Goal: Task Accomplishment & Management: Complete application form

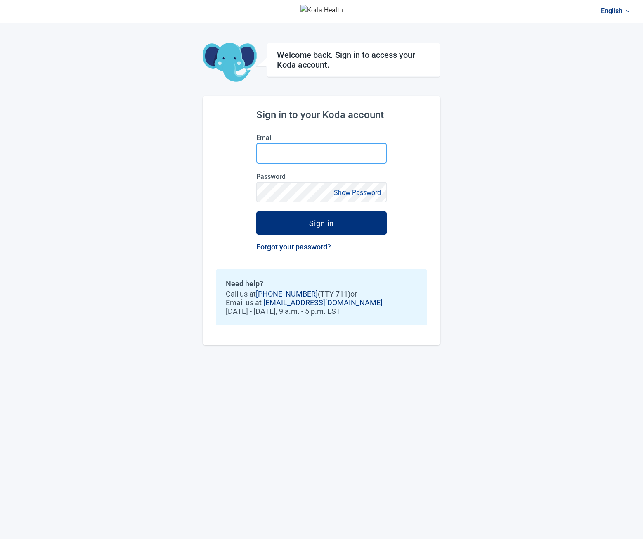
click at [303, 151] on input "Email" at bounding box center [321, 153] width 130 height 21
type input "**********"
click at [256, 211] on button "Sign in" at bounding box center [321, 222] width 130 height 23
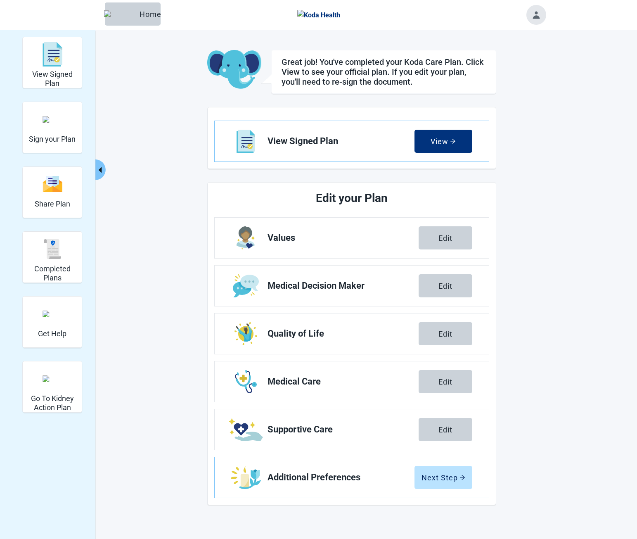
drag, startPoint x: 57, startPoint y: 270, endPoint x: 202, endPoint y: 203, distance: 160.1
click at [57, 270] on h2 "Completed Plans" at bounding box center [52, 273] width 52 height 18
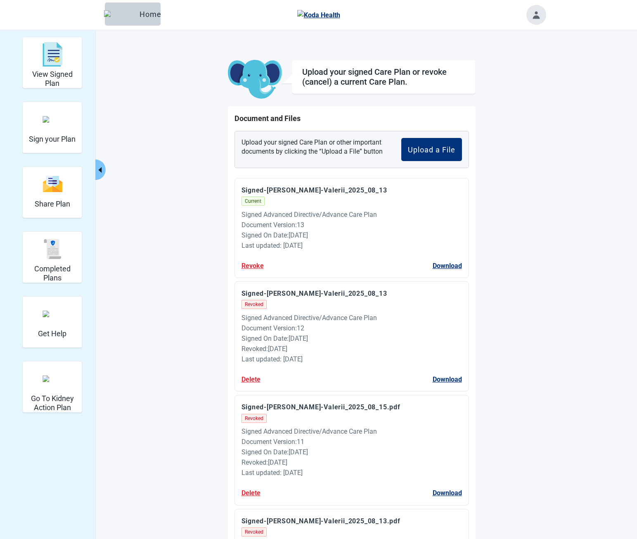
click at [323, 214] on div "Signed Advanced Directive/Advance Care Plan" at bounding box center [351, 214] width 220 height 10
click at [362, 264] on div "Revoke Download" at bounding box center [351, 265] width 220 height 10
drag, startPoint x: 66, startPoint y: 66, endPoint x: 352, endPoint y: 236, distance: 332.8
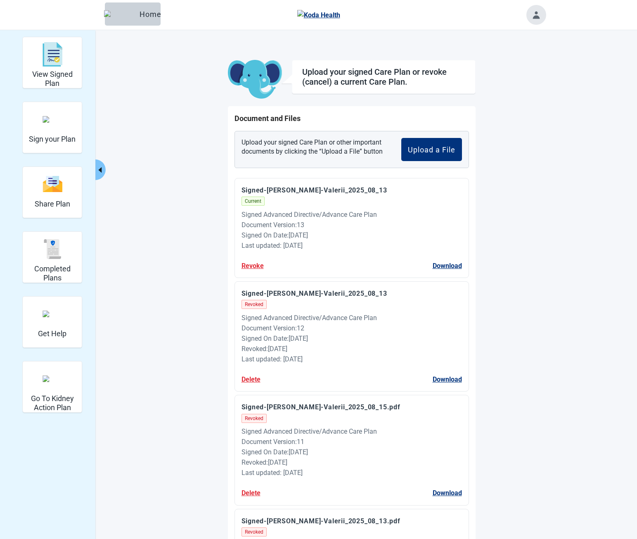
click at [66, 66] on div "View Signed Plan" at bounding box center [52, 54] width 52 height 31
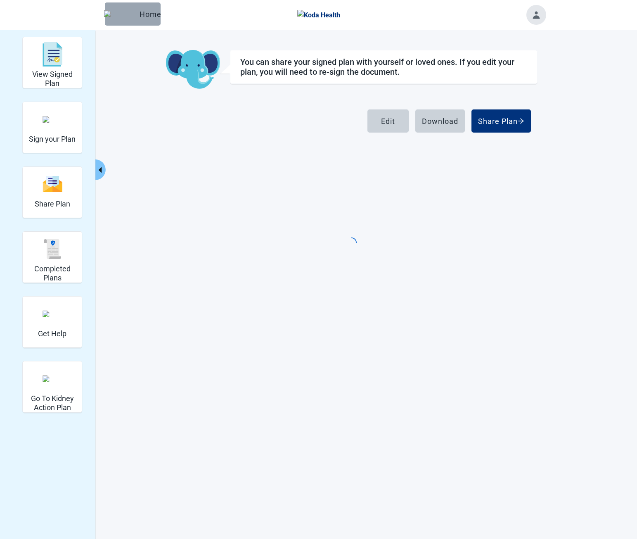
click at [117, 21] on button "Home" at bounding box center [133, 13] width 56 height 23
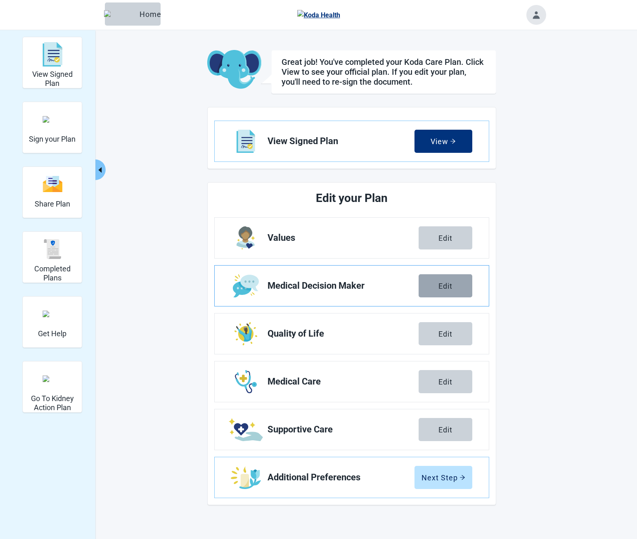
click at [440, 287] on div "Edit" at bounding box center [445, 285] width 14 height 8
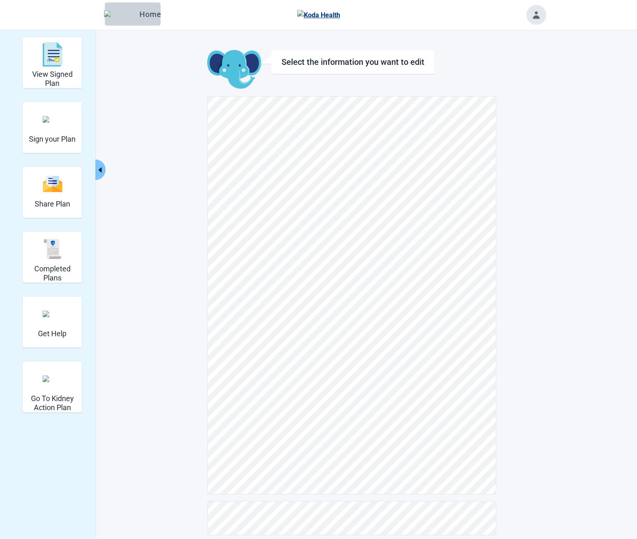
click at [501, 107] on main "Select the information you want to edit" at bounding box center [352, 313] width 388 height 526
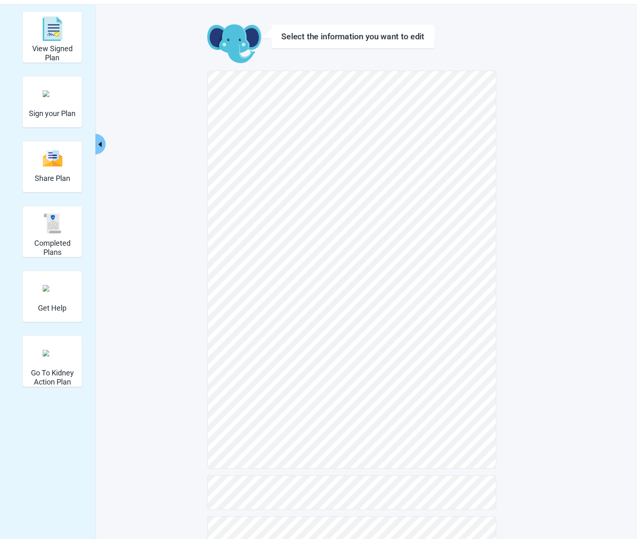
scroll to position [50, 0]
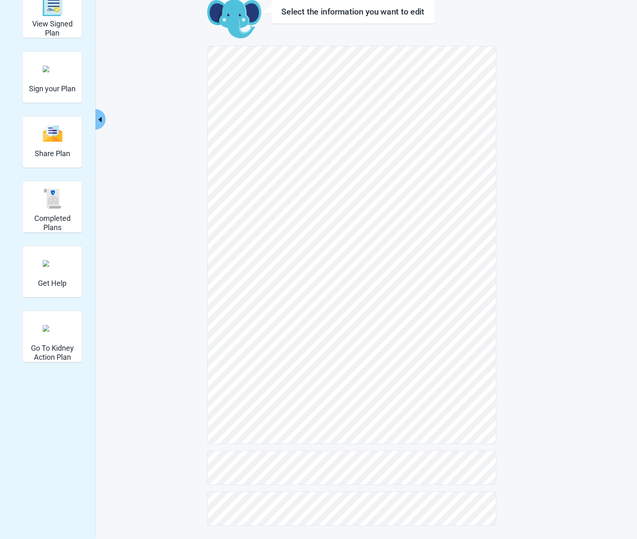
click at [521, 466] on main "Select the information you want to edit" at bounding box center [352, 263] width 388 height 526
click at [532, 469] on main "Select the information you want to edit" at bounding box center [352, 263] width 388 height 526
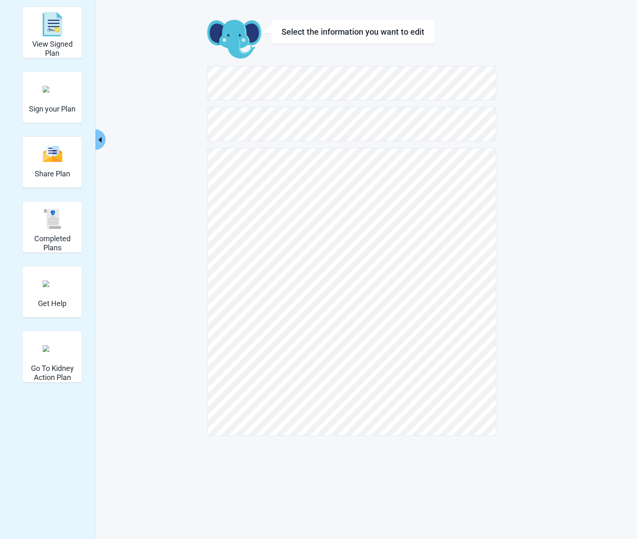
click at [296, 104] on div "Select the information you want to edit" at bounding box center [351, 228] width 289 height 416
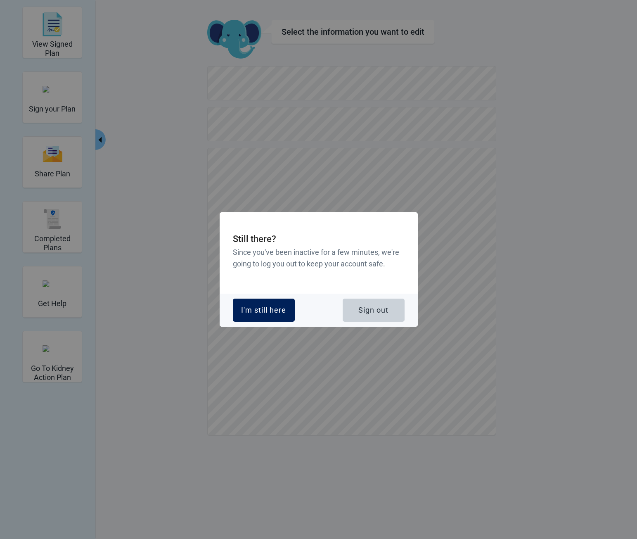
click at [260, 315] on button "I'm still here" at bounding box center [264, 309] width 62 height 23
click at [267, 298] on button "I'm still here" at bounding box center [264, 309] width 62 height 23
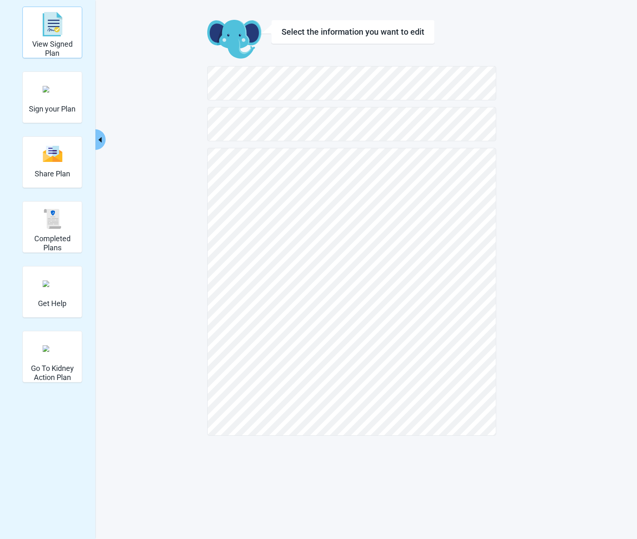
click at [49, 40] on div "View Signed Plan" at bounding box center [52, 32] width 52 height 47
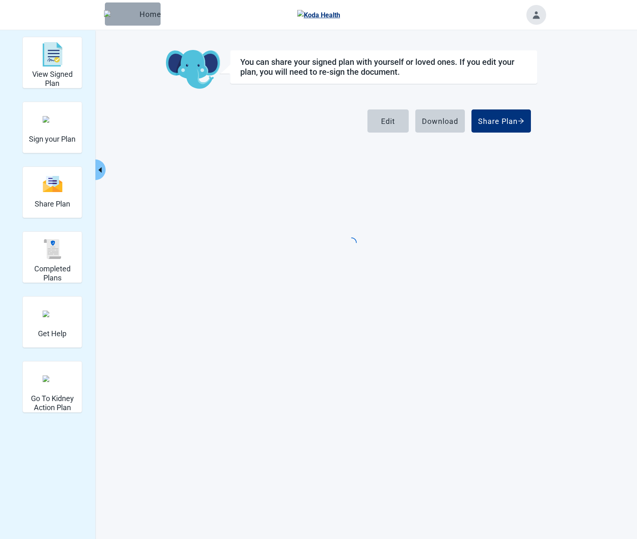
click at [152, 17] on button "Home" at bounding box center [133, 13] width 56 height 23
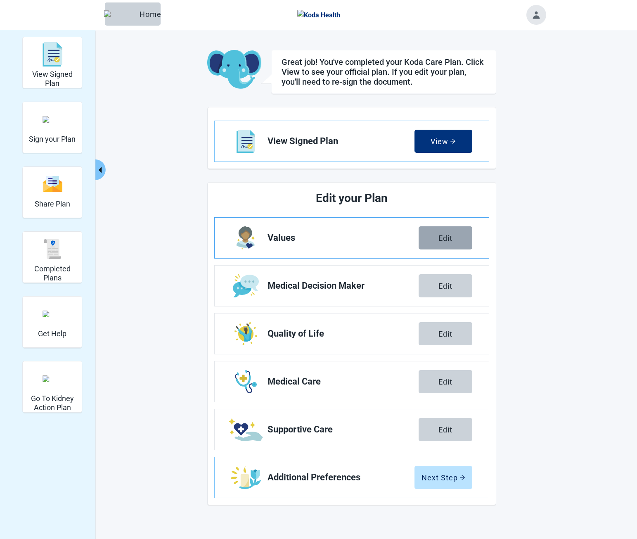
click at [437, 232] on button "Edit" at bounding box center [446, 237] width 54 height 23
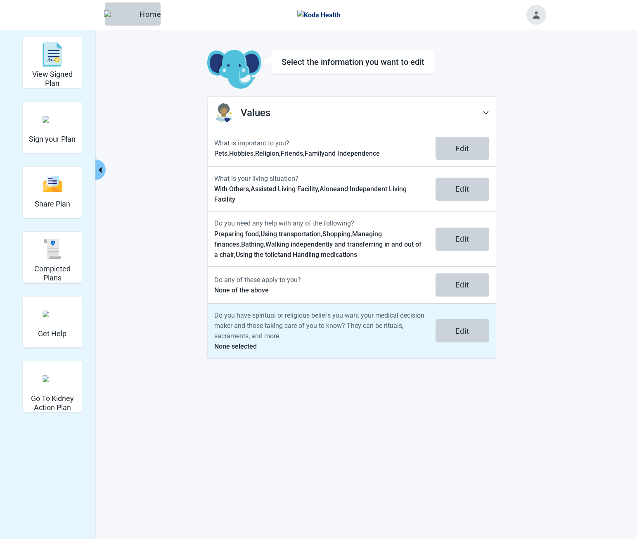
click at [349, 327] on p "Do you have spiritual or religious beliefs you want your medical decision maker…" at bounding box center [319, 325] width 211 height 31
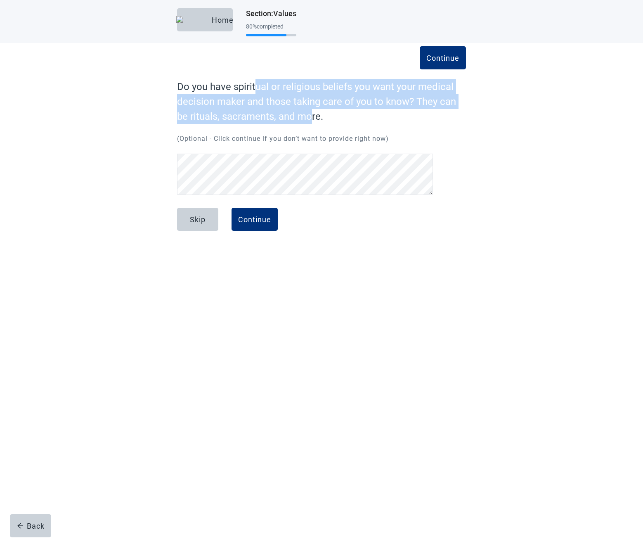
drag, startPoint x: 257, startPoint y: 85, endPoint x: 317, endPoint y: 120, distance: 69.2
click at [315, 119] on label "Do you have spiritual or religious beliefs you want your medical decision maker…" at bounding box center [321, 101] width 289 height 45
click at [317, 120] on label "Do you have spiritual or religious beliefs you want your medical decision maker…" at bounding box center [321, 101] width 289 height 45
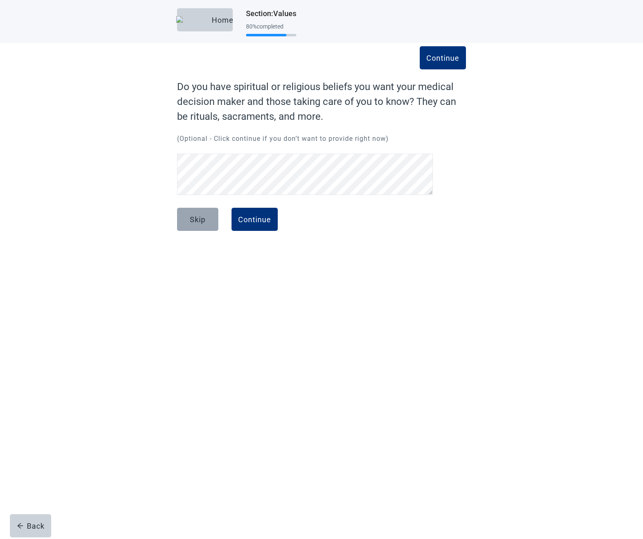
click at [203, 215] on div "Skip" at bounding box center [198, 219] width 16 height 8
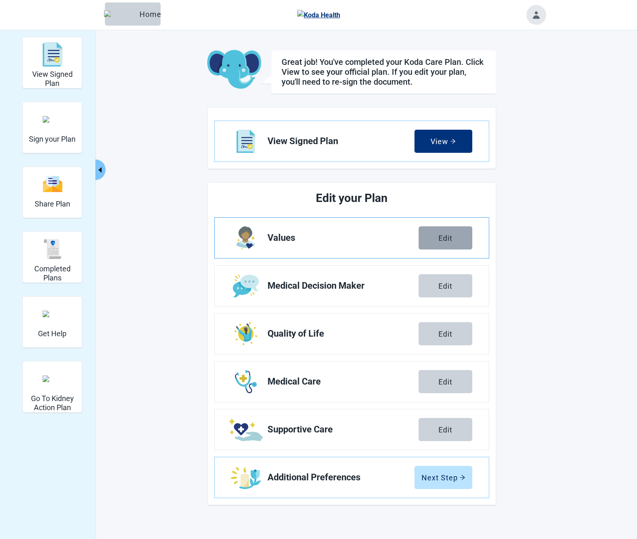
click at [449, 236] on div "Edit" at bounding box center [445, 238] width 14 height 8
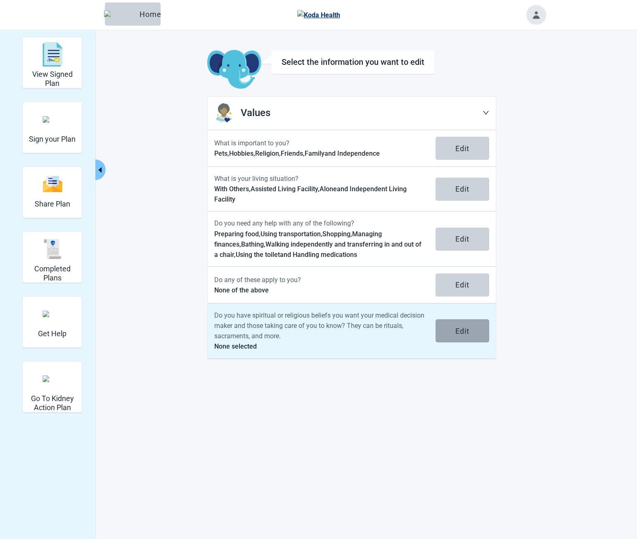
click at [468, 332] on div "Edit" at bounding box center [462, 330] width 14 height 8
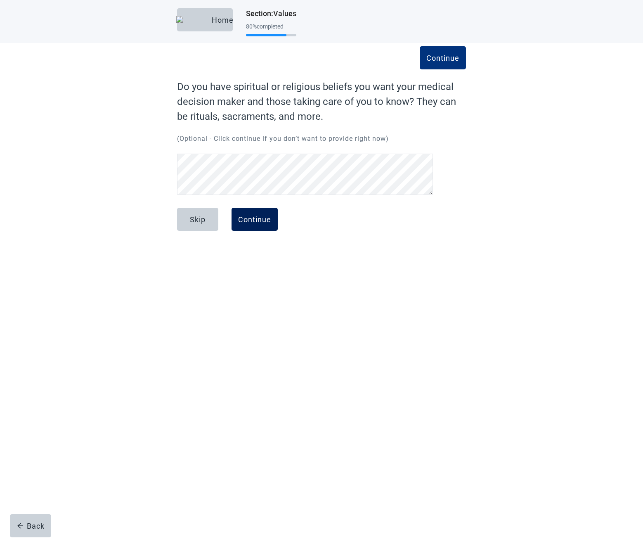
click at [246, 220] on div "Continue" at bounding box center [254, 219] width 33 height 8
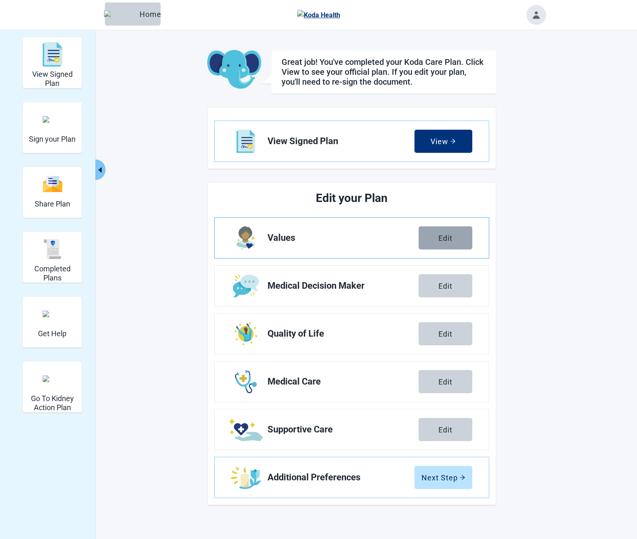
click at [452, 239] on div "Edit" at bounding box center [445, 238] width 14 height 8
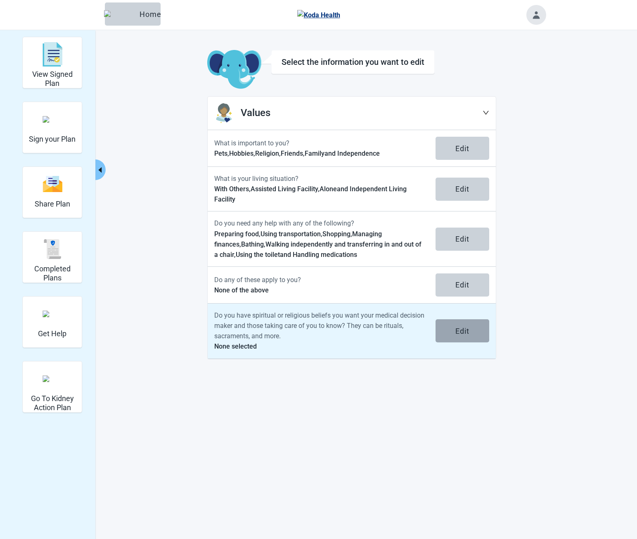
click at [446, 327] on button "Edit" at bounding box center [462, 330] width 54 height 23
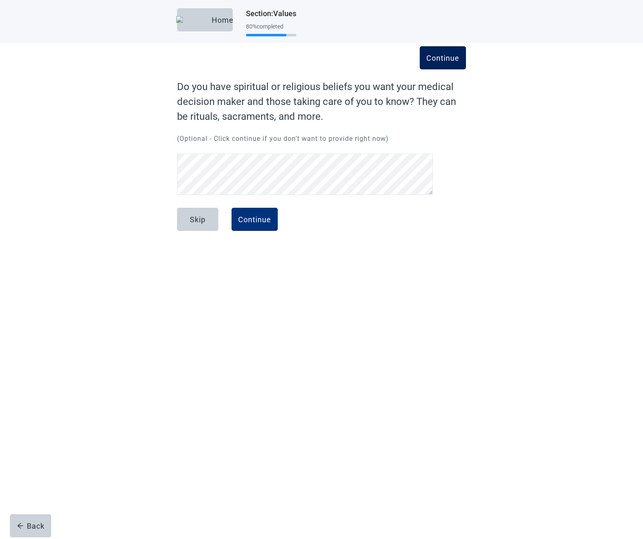
click at [442, 61] on div "Continue" at bounding box center [442, 58] width 33 height 8
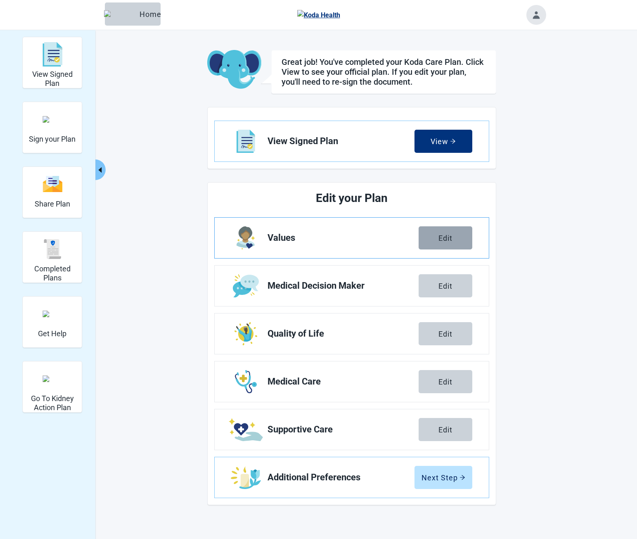
click at [433, 248] on button "Edit" at bounding box center [446, 237] width 54 height 23
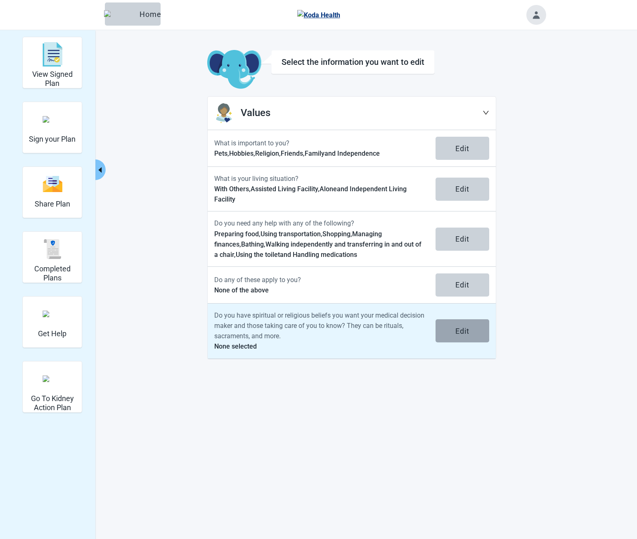
click at [457, 330] on div "Edit" at bounding box center [462, 330] width 14 height 8
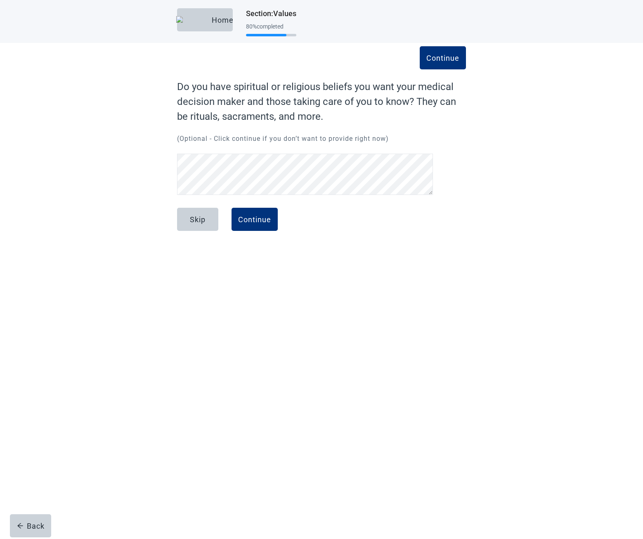
click at [318, 100] on label "Do you have spiritual or religious beliefs you want your medical decision maker…" at bounding box center [321, 101] width 289 height 45
click at [293, 142] on p "(Optional - Click continue if you don’t want to provide right now)" at bounding box center [321, 139] width 289 height 10
drag, startPoint x: 280, startPoint y: 135, endPoint x: 357, endPoint y: 139, distance: 76.4
click at [347, 139] on p "(Optional - Click continue if you don’t want to provide right now)" at bounding box center [321, 139] width 289 height 10
click at [357, 139] on p "(Optional - Click continue if you don’t want to provide right now)" at bounding box center [321, 139] width 289 height 10
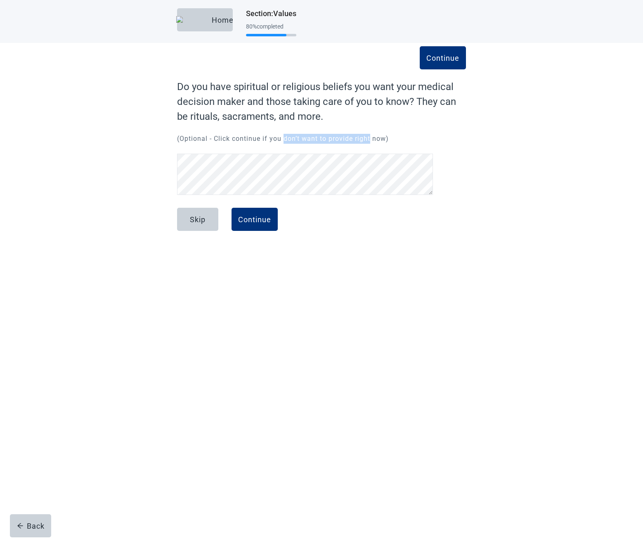
drag, startPoint x: 357, startPoint y: 139, endPoint x: 284, endPoint y: 133, distance: 72.9
click at [284, 133] on div "Continue Do you have spiritual or religious beliefs you want your medical decis…" at bounding box center [321, 138] width 289 height 118
click at [314, 37] on div "Home Section : Values 80 % completed" at bounding box center [321, 20] width 289 height 41
click at [334, 28] on div "Home Section : Values 80 % completed" at bounding box center [321, 20] width 289 height 41
